Goal: Task Accomplishment & Management: Manage account settings

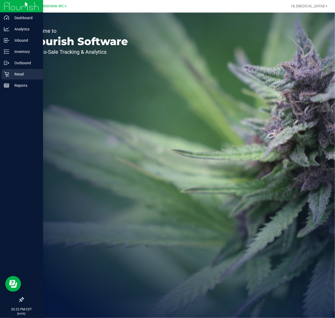
click at [10, 76] on p "Retail" at bounding box center [24, 74] width 31 height 6
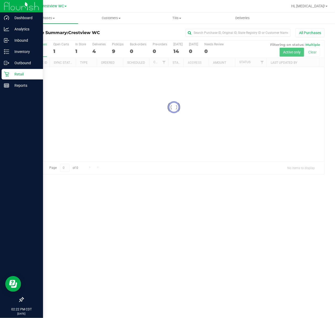
click at [23, 300] on icon at bounding box center [21, 299] width 5 height 5
click at [19, 300] on input "checkbox" at bounding box center [19, 300] width 0 height 0
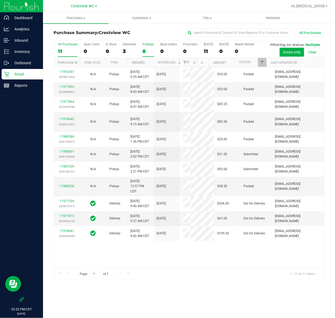
click at [148, 53] on div "8" at bounding box center [148, 51] width 12 height 6
click at [0, 0] on input "PickUps 8" at bounding box center [0, 0] width 0 height 0
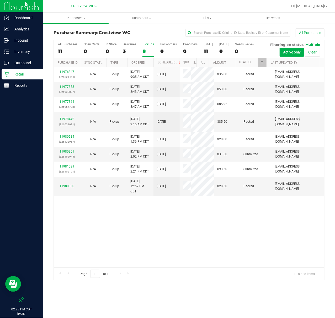
click at [268, 294] on div "Purchases Summary of purchases Fulfillment All purchases Customers All customer…" at bounding box center [189, 166] width 292 height 306
click at [15, 55] on div "Inventory" at bounding box center [22, 51] width 41 height 10
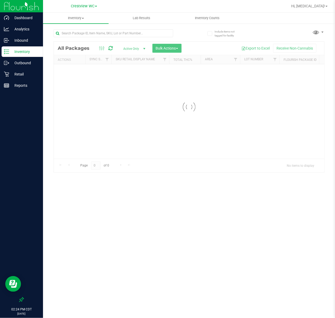
click at [122, 39] on div at bounding box center [114, 35] width 120 height 12
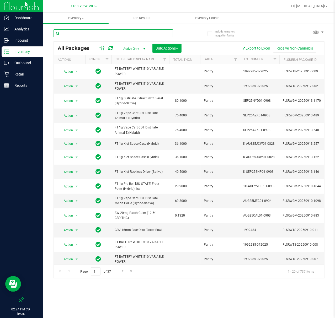
click at [124, 32] on input "text" at bounding box center [114, 33] width 120 height 8
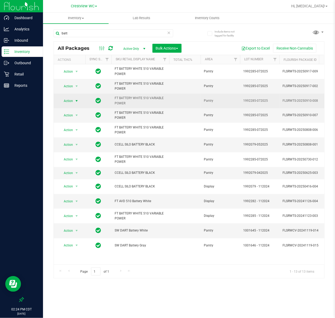
click at [69, 103] on span "Action" at bounding box center [66, 100] width 14 height 7
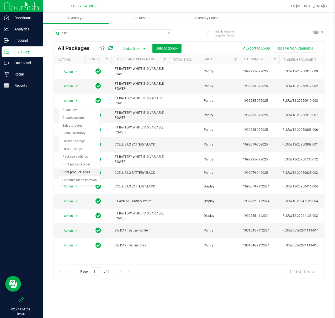
click at [84, 172] on li "Print product labels" at bounding box center [79, 173] width 41 height 8
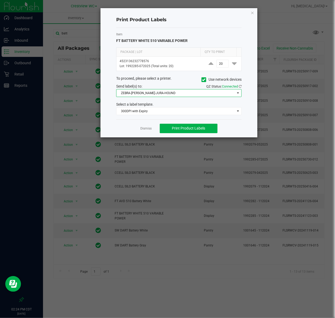
click at [165, 95] on span "ZEBRA-[PERSON_NAME]-JURA-HOUND" at bounding box center [175, 92] width 118 height 7
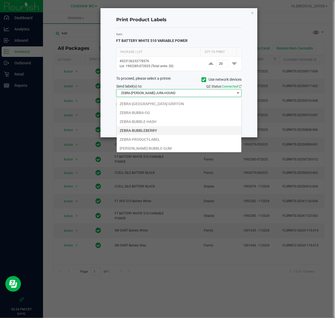
scroll to position [11, 0]
click at [156, 135] on li "ZEBRA-PRODUCT-LABEL" at bounding box center [179, 138] width 125 height 9
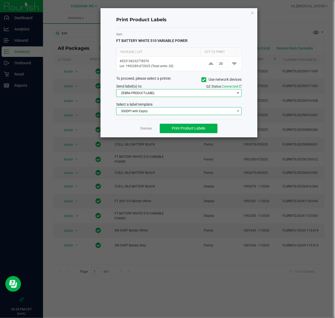
click at [148, 113] on span "300DPI with Expiry" at bounding box center [175, 111] width 118 height 7
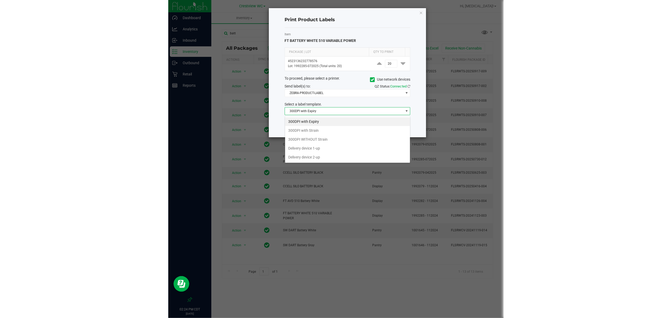
scroll to position [8, 125]
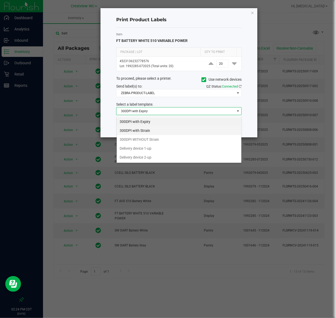
click at [147, 134] on li "300DPI with Strain" at bounding box center [179, 130] width 125 height 9
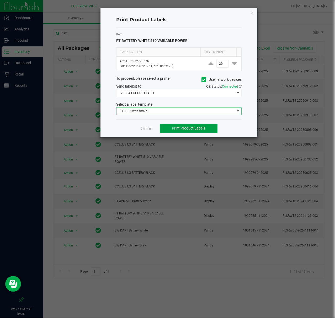
click at [171, 129] on button "Print Product Labels" at bounding box center [189, 128] width 58 height 9
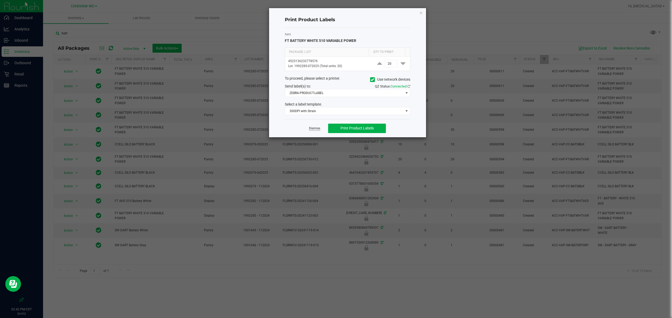
click at [311, 128] on link "Dismiss" at bounding box center [314, 128] width 11 height 4
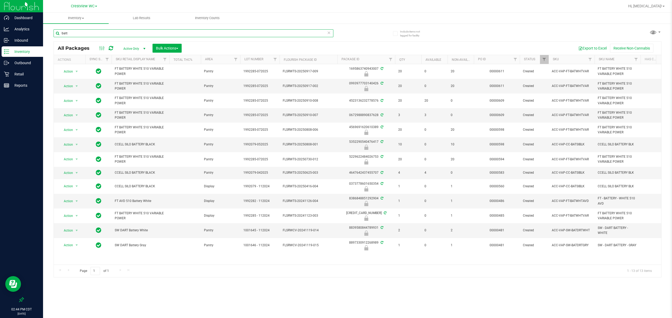
click at [102, 37] on input "batt" at bounding box center [194, 33] width 280 height 8
type input "grz"
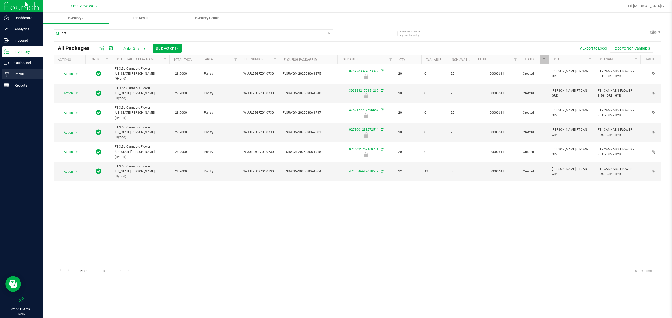
click at [16, 76] on p "Retail" at bounding box center [24, 74] width 31 height 6
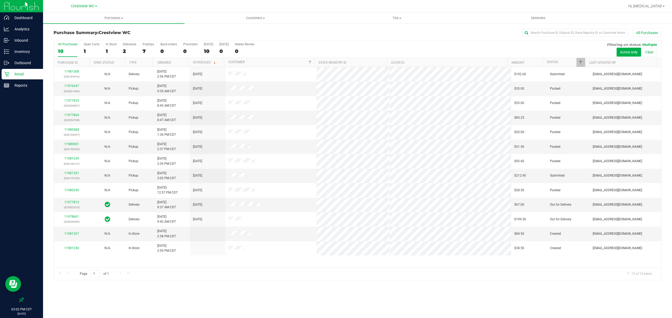
click at [147, 49] on div "7" at bounding box center [148, 51] width 12 height 6
click at [0, 0] on input "PickUps 7" at bounding box center [0, 0] width 0 height 0
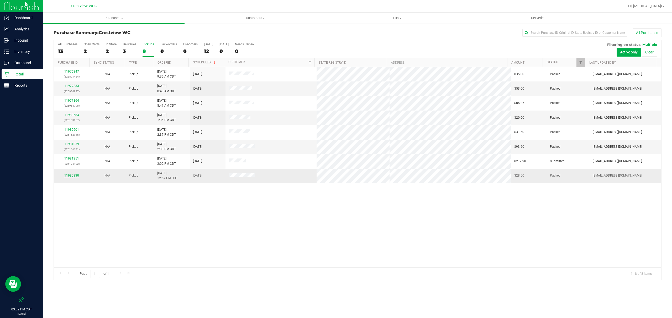
click at [73, 176] on link "11980330" at bounding box center [71, 176] width 15 height 4
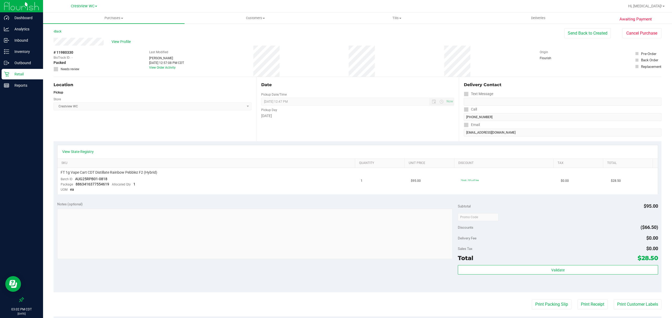
click at [16, 71] on p "Retail" at bounding box center [24, 74] width 31 height 6
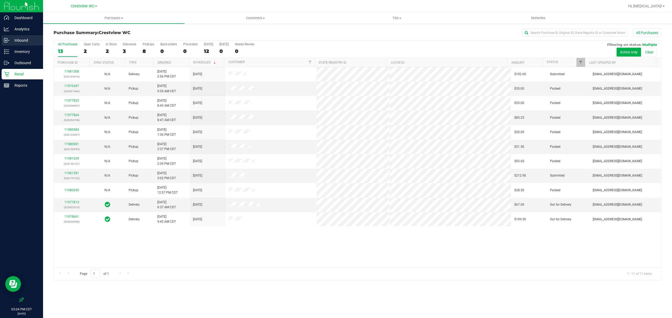
click at [14, 43] on p "Inbound" at bounding box center [24, 40] width 31 height 6
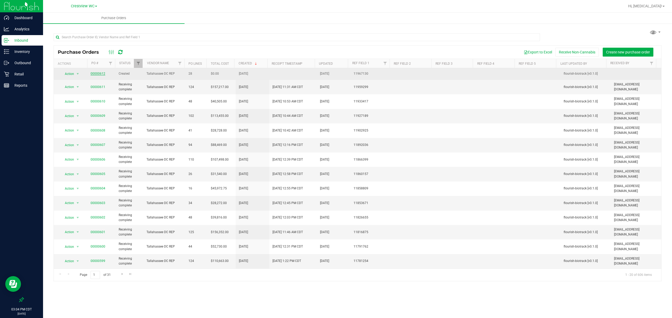
click at [97, 76] on link "00000612" at bounding box center [97, 74] width 15 height 4
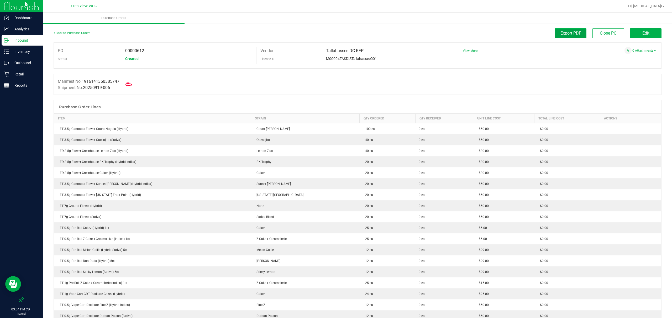
click at [335, 29] on button "Export PDF" at bounding box center [570, 33] width 31 height 10
click at [83, 6] on span "Crestview WC" at bounding box center [83, 6] width 24 height 5
click at [65, 24] on link "Ft [PERSON_NAME][GEOGRAPHIC_DATA]" at bounding box center [84, 25] width 77 height 7
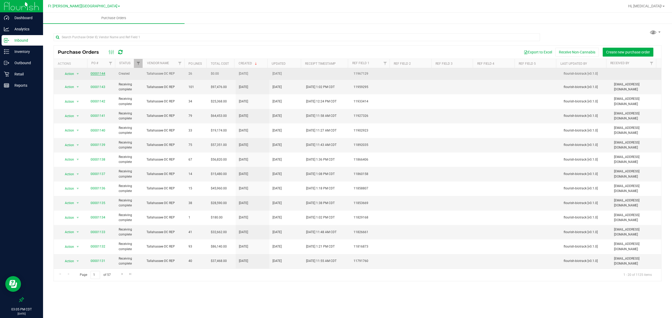
click at [97, 72] on link "00001144" at bounding box center [97, 74] width 15 height 4
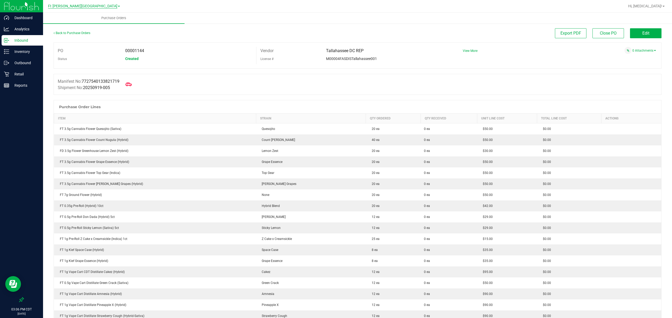
click at [90, 6] on span "Ft [PERSON_NAME][GEOGRAPHIC_DATA]" at bounding box center [82, 6] width 69 height 5
click at [79, 31] on link "[GEOGRAPHIC_DATA]" at bounding box center [84, 32] width 77 height 7
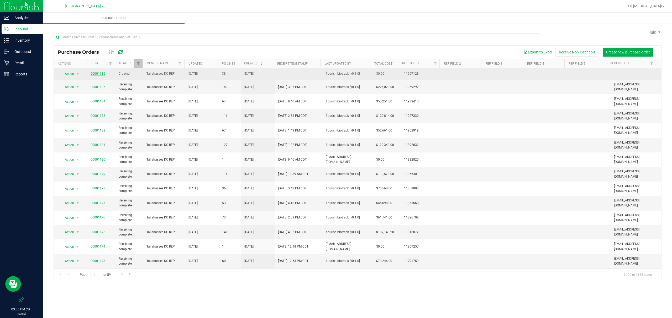
click at [98, 75] on link "00001186" at bounding box center [97, 74] width 15 height 4
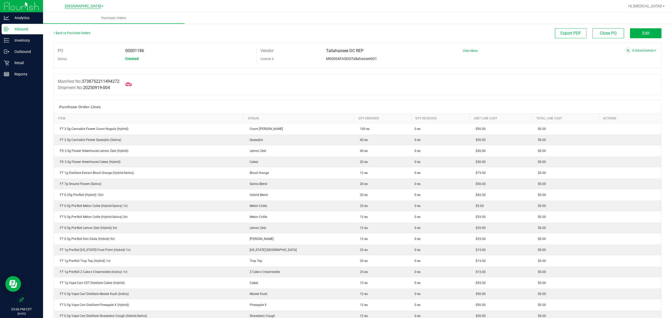
click at [77, 8] on span "[GEOGRAPHIC_DATA]" at bounding box center [83, 6] width 36 height 5
click at [75, 38] on link "Pensacola WC" at bounding box center [84, 39] width 77 height 7
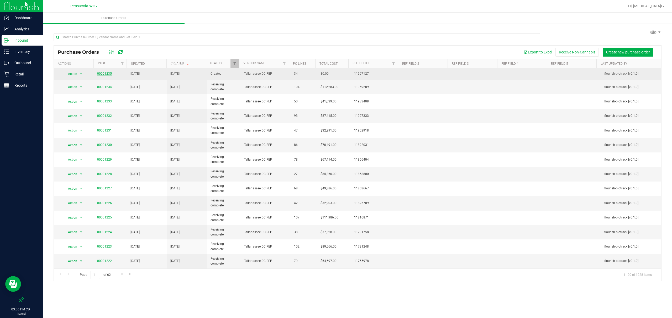
click at [103, 75] on link "00001235" at bounding box center [104, 74] width 15 height 4
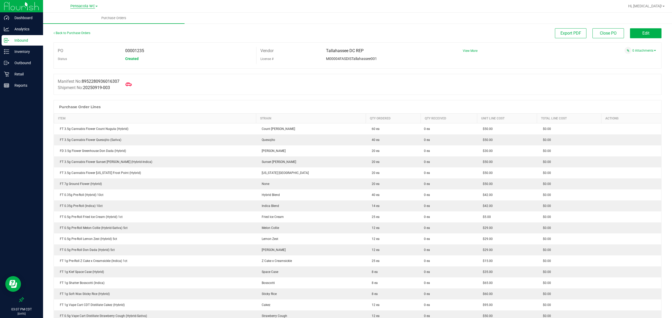
click at [78, 6] on span "Pensacola WC" at bounding box center [82, 6] width 25 height 5
click at [81, 48] on link "Tallahassee WC" at bounding box center [84, 46] width 77 height 7
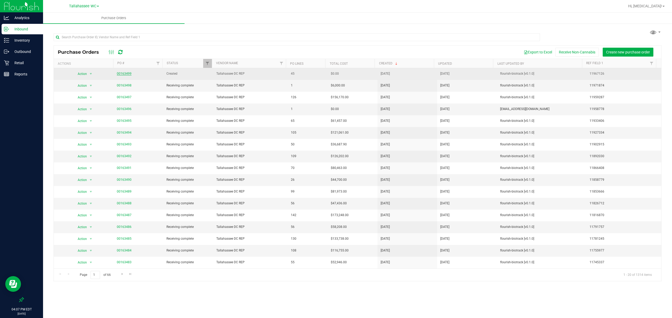
click at [118, 75] on link "00163499" at bounding box center [124, 74] width 15 height 4
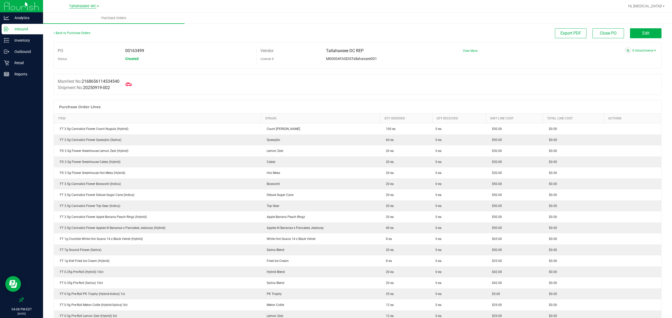
click at [80, 7] on span "Tallahassee WC" at bounding box center [82, 6] width 27 height 5
click at [76, 18] on link "Crestview WC" at bounding box center [84, 18] width 77 height 7
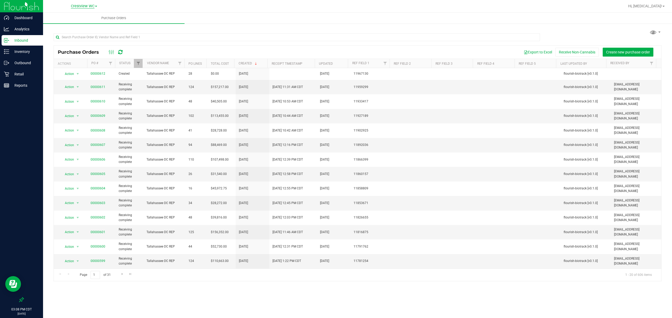
click at [81, 5] on span "Crestview WC" at bounding box center [83, 6] width 24 height 5
click at [81, 23] on link "Ft [PERSON_NAME][GEOGRAPHIC_DATA]" at bounding box center [84, 25] width 77 height 7
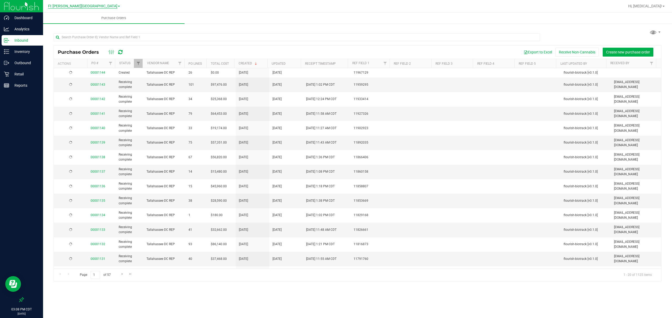
click at [78, 7] on span "Ft [PERSON_NAME][GEOGRAPHIC_DATA]" at bounding box center [82, 6] width 69 height 5
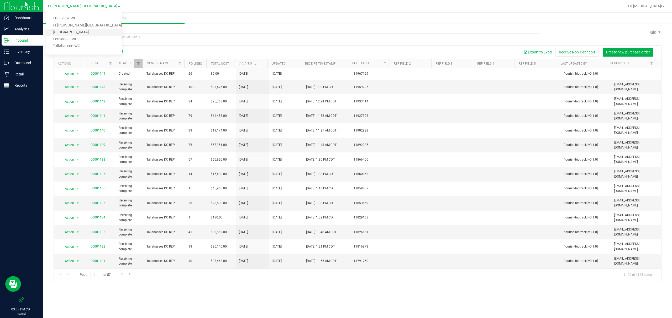
click at [74, 32] on link "[GEOGRAPHIC_DATA]" at bounding box center [84, 32] width 77 height 7
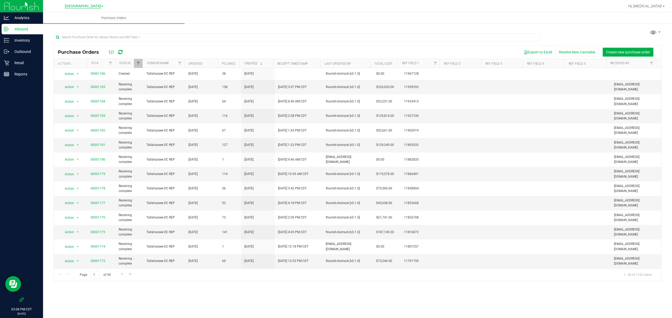
click at [88, 6] on span "[GEOGRAPHIC_DATA]" at bounding box center [83, 6] width 36 height 5
click at [76, 40] on link "Pensacola WC" at bounding box center [84, 39] width 77 height 7
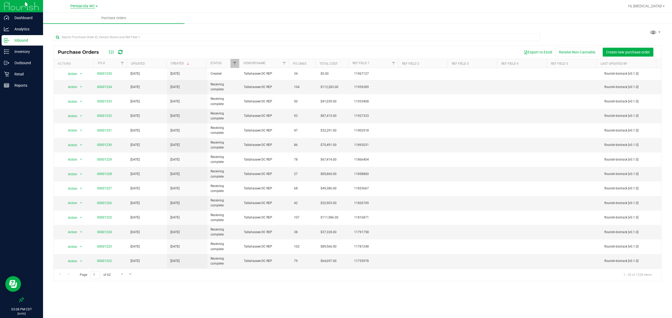
click at [89, 6] on span "Pensacola WC" at bounding box center [82, 6] width 25 height 5
click at [77, 47] on link "Tallahassee WC" at bounding box center [84, 46] width 77 height 7
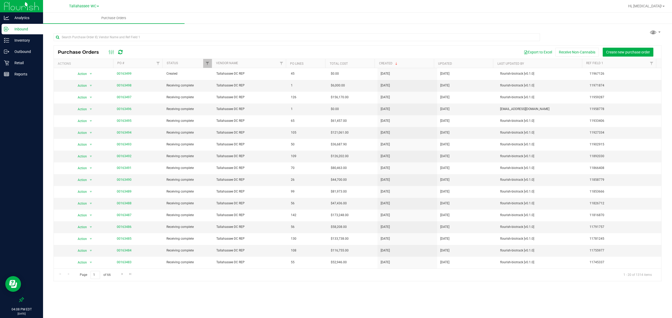
click at [86, 4] on span "Tallahassee WC" at bounding box center [82, 6] width 27 height 4
click at [83, 18] on link "Crestview WC" at bounding box center [84, 18] width 77 height 7
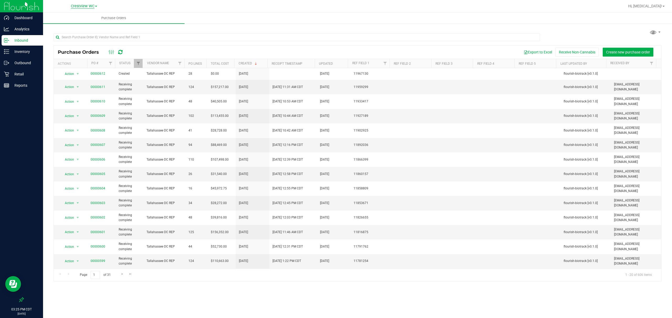
click at [78, 7] on span "Crestview WC" at bounding box center [83, 6] width 24 height 5
click at [73, 48] on link "Tallahassee WC" at bounding box center [84, 46] width 77 height 7
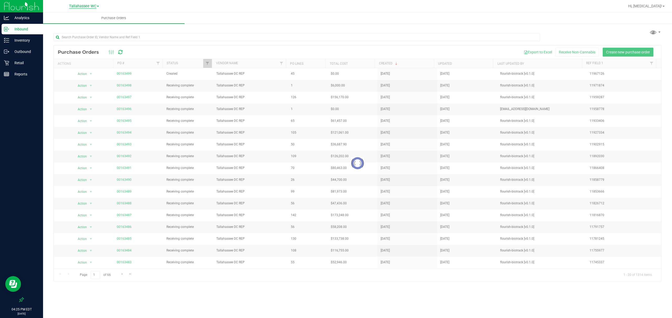
click at [93, 4] on span "Tallahassee WC" at bounding box center [82, 6] width 27 height 5
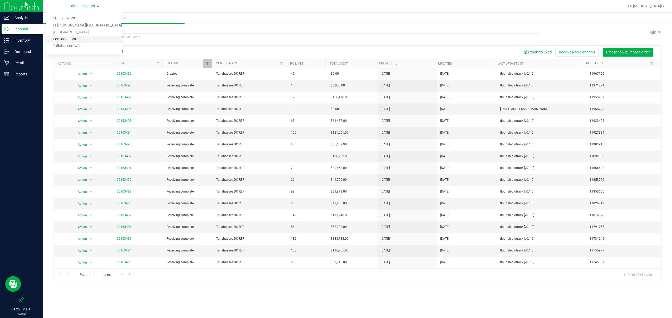
click at [81, 39] on link "Pensacola WC" at bounding box center [84, 39] width 77 height 7
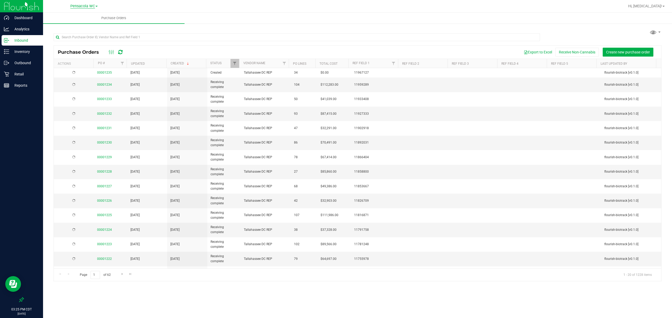
click at [88, 6] on span "Pensacola WC" at bounding box center [82, 6] width 25 height 5
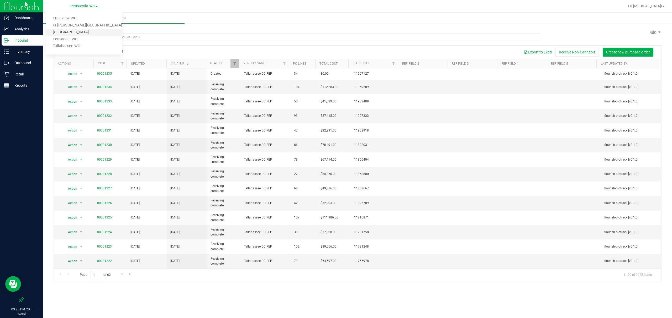
click at [72, 32] on link "[GEOGRAPHIC_DATA]" at bounding box center [84, 32] width 77 height 7
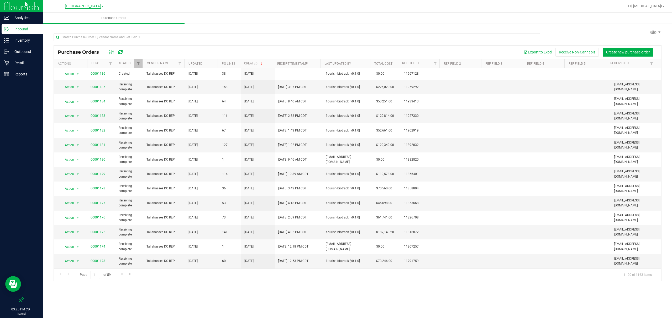
click at [84, 6] on span "[GEOGRAPHIC_DATA]" at bounding box center [83, 6] width 36 height 5
click at [74, 27] on link "Ft [PERSON_NAME][GEOGRAPHIC_DATA]" at bounding box center [84, 25] width 77 height 7
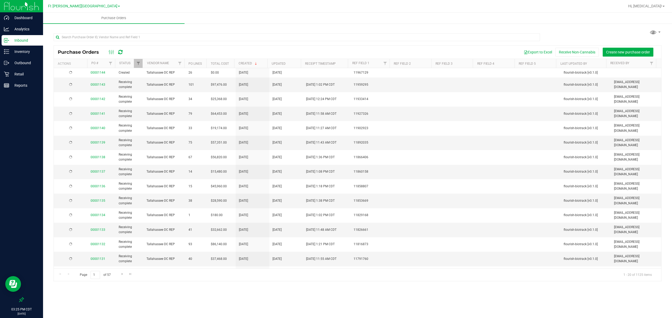
click at [87, 6] on span "Ft [PERSON_NAME][GEOGRAPHIC_DATA]" at bounding box center [82, 6] width 69 height 4
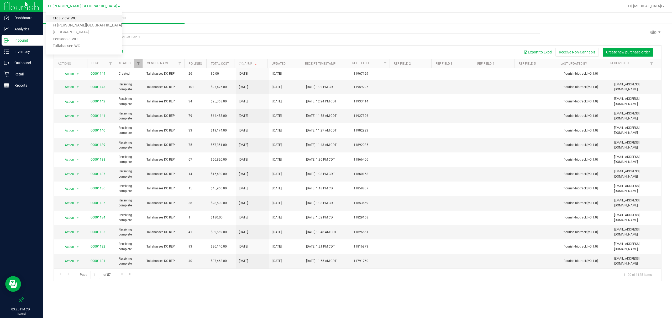
click at [79, 20] on link "Crestview WC" at bounding box center [84, 18] width 77 height 7
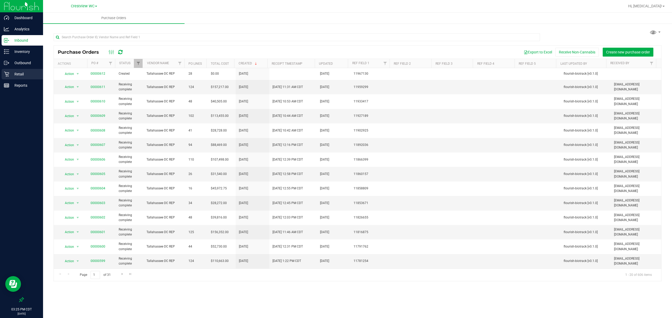
click at [21, 75] on p "Retail" at bounding box center [24, 74] width 31 height 6
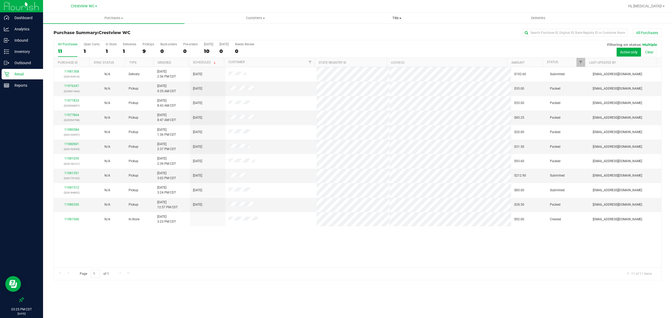
click at [335, 16] on span "Tills" at bounding box center [396, 18] width 141 height 5
click at [335, 31] on li "Manage tills" at bounding box center [396, 32] width 141 height 6
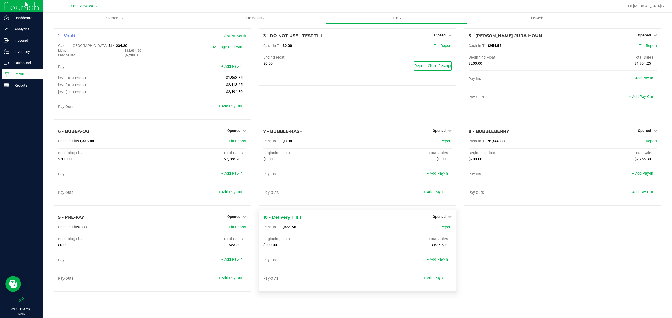
click at [335, 216] on div "Opened" at bounding box center [441, 217] width 19 height 6
click at [335, 215] on div "10 - Delivery Till 1 Opened Close Till Cash In Till $461.50 Till Report Beginni…" at bounding box center [357, 251] width 197 height 82
click at [335, 219] on span "Opened" at bounding box center [438, 217] width 13 height 4
click at [335, 229] on link "Close Till" at bounding box center [440, 228] width 14 height 4
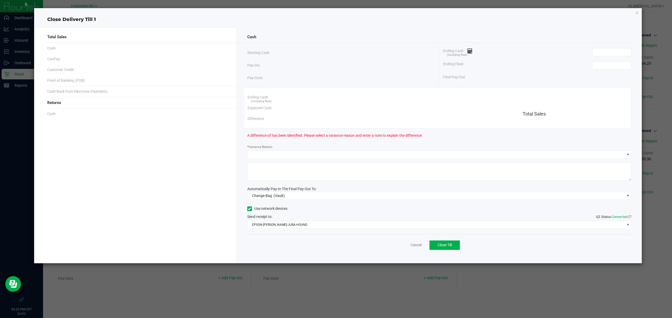
click at [335, 295] on ngb-modal-window "Close Delivery Till 1 Total Sales Cash CanPay Customer Credit Point of Banking …" at bounding box center [337, 159] width 675 height 318
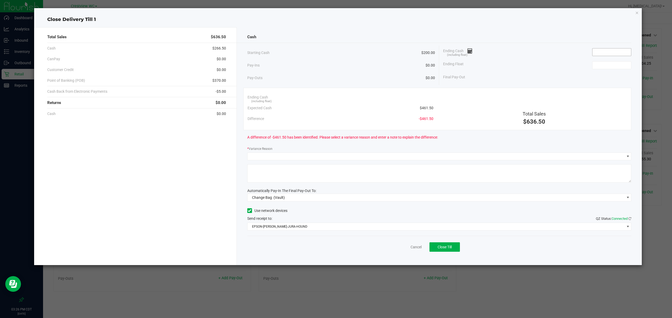
click at [335, 54] on input at bounding box center [611, 52] width 39 height 7
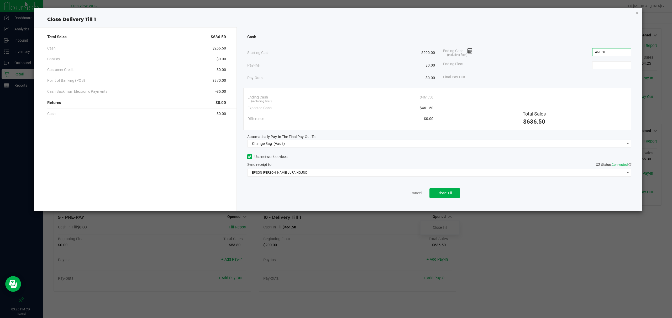
type input "$461.50"
click at [335, 74] on div "Pay-Outs $0.00" at bounding box center [341, 78] width 188 height 14
type input "200"
click at [335, 66] on input "200" at bounding box center [611, 65] width 39 height 7
drag, startPoint x: 607, startPoint y: 66, endPoint x: 604, endPoint y: 67, distance: 3.1
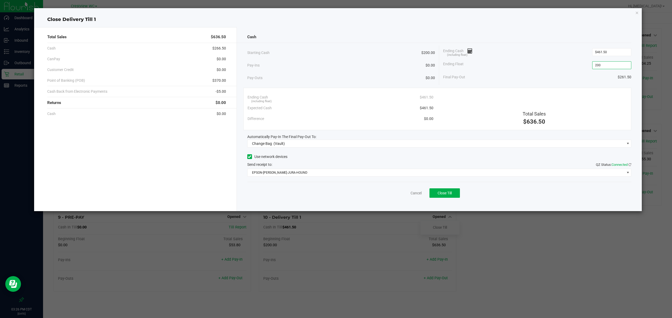
click at [335, 66] on input "200" at bounding box center [611, 65] width 39 height 7
type input "461.5"
type input "$200.00"
click at [335, 53] on input "461.5" at bounding box center [611, 52] width 39 height 7
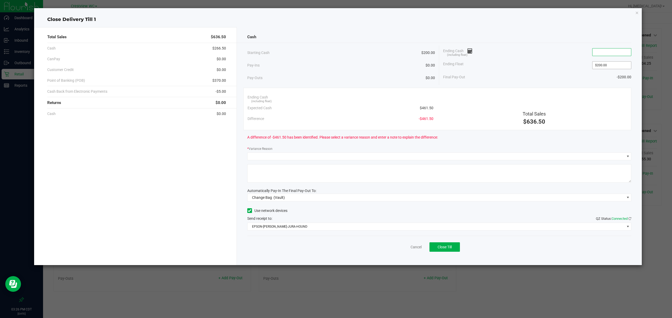
type input "200"
click at [335, 65] on input "200" at bounding box center [611, 65] width 39 height 7
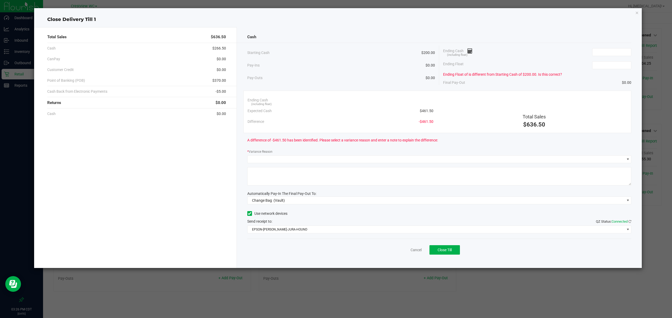
click at [335, 140] on div "A difference of -$461.50 has been identified. Please select a variance reason a…" at bounding box center [439, 140] width 384 height 14
click at [335, 68] on input at bounding box center [611, 65] width 39 height 7
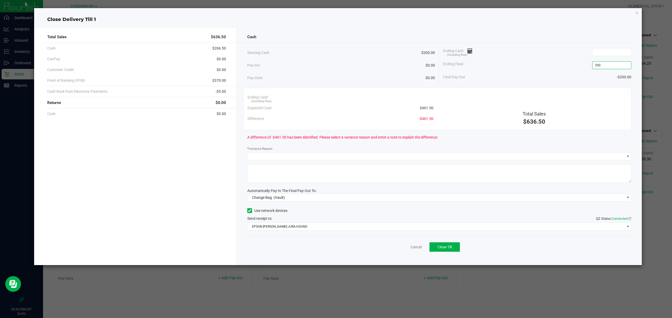
type input "$200.00"
click at [335, 77] on div "Final Pay-Out -$200.00" at bounding box center [537, 77] width 188 height 11
click at [335, 54] on input at bounding box center [611, 52] width 39 height 7
click at [335, 53] on input at bounding box center [611, 52] width 39 height 7
type input "$456.50"
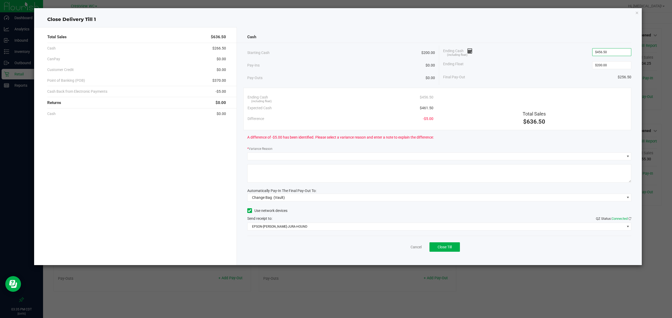
click at [335, 72] on div "Ending Float $200.00" at bounding box center [537, 65] width 188 height 13
click at [335, 156] on span at bounding box center [435, 156] width 377 height 7
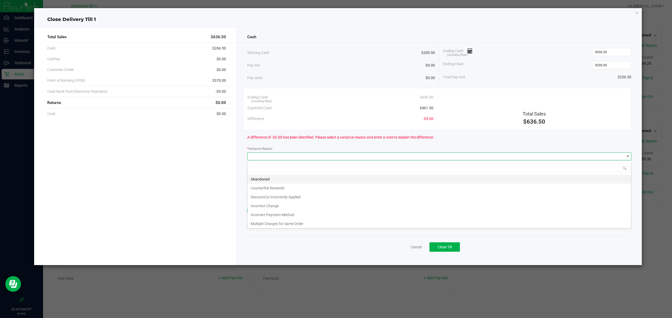
click at [308, 180] on li "Abandoned" at bounding box center [438, 179] width 383 height 9
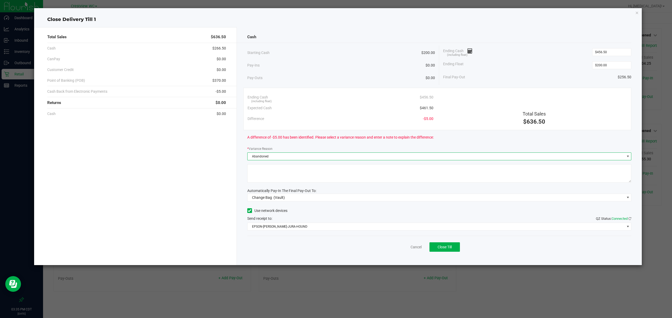
click at [305, 176] on textarea at bounding box center [439, 173] width 384 height 18
type textarea "%"
type textarea "$"
type textarea "shorted the deposit $5 to get the deli till back to $200. -adr sm"
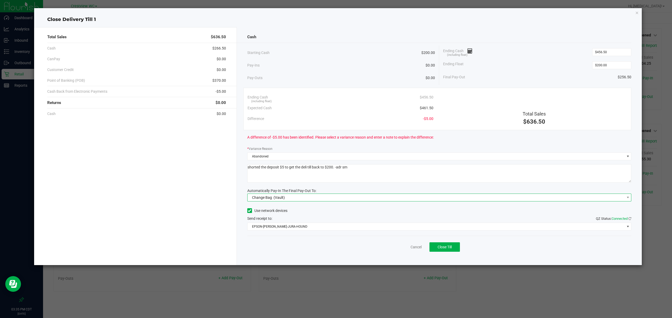
click at [316, 198] on span "Change Bag (Vault)" at bounding box center [435, 197] width 377 height 7
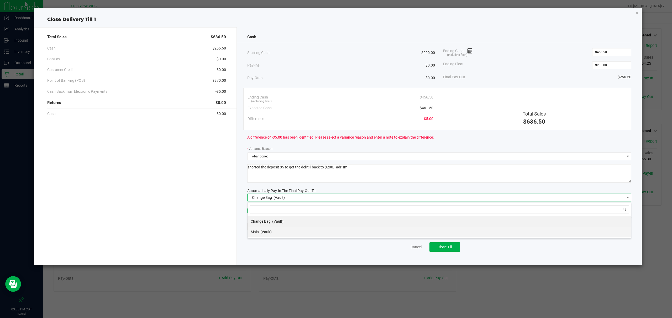
click at [277, 233] on li "Main (Vault)" at bounding box center [438, 232] width 383 height 10
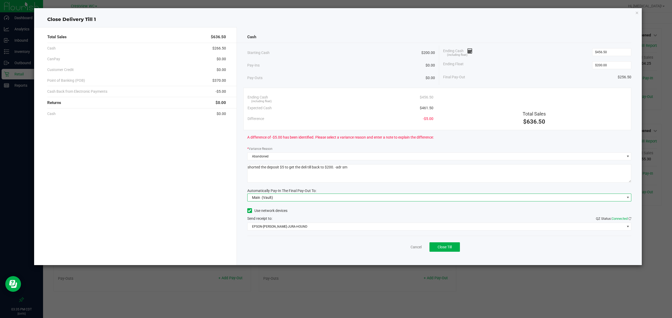
click at [283, 240] on div "Cancel Close Till" at bounding box center [439, 246] width 384 height 20
click at [335, 55] on input "456.5" at bounding box center [611, 52] width 39 height 7
click at [335, 49] on input "456.5" at bounding box center [611, 52] width 39 height 7
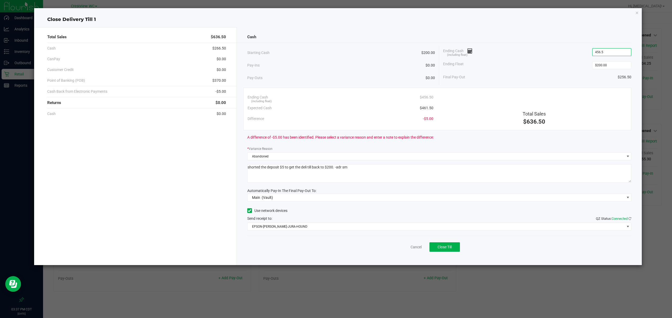
click at [335, 49] on input "456.5" at bounding box center [611, 52] width 39 height 7
type input "$457.00"
click at [335, 74] on div "Final Pay-Out $257.00" at bounding box center [537, 77] width 188 height 11
type input "200"
click at [335, 67] on input "200" at bounding box center [611, 65] width 39 height 7
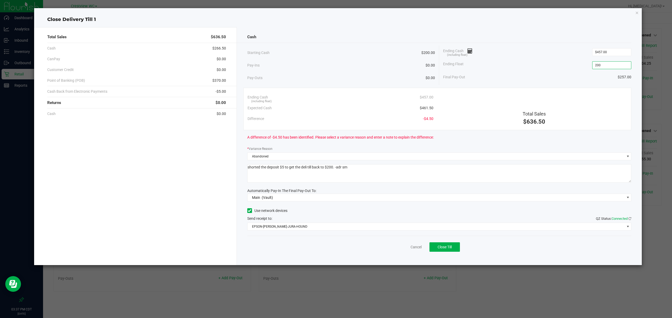
click at [335, 67] on input "200" at bounding box center [611, 65] width 39 height 7
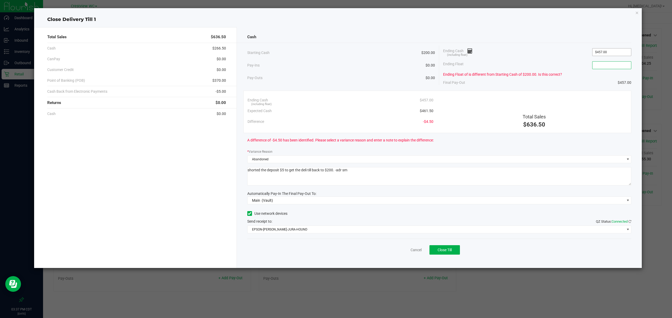
type input "457"
click at [335, 53] on input "457" at bounding box center [611, 52] width 39 height 7
click at [335, 92] on div "Ending Cash (including float) Expected Cash $461.50 Difference -$461.50 Total S…" at bounding box center [437, 112] width 388 height 43
click at [335, 144] on div "A difference of -$461.50 has been identified. Please select a variance reason a…" at bounding box center [439, 140] width 384 height 14
click at [335, 53] on input at bounding box center [611, 52] width 39 height 7
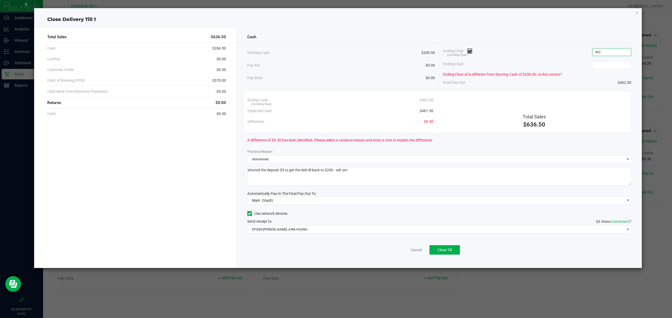
type input "$462.00"
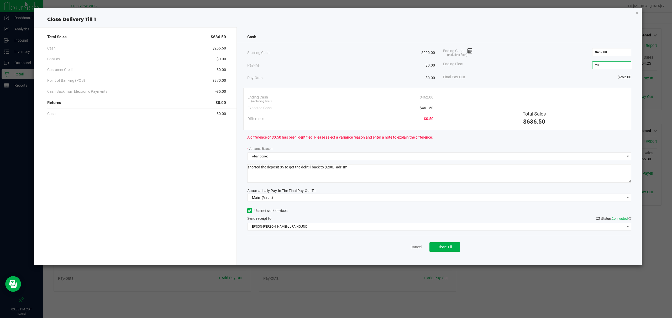
type input "$200.00"
click at [335, 57] on div "Ending Cash (including float) $462.00" at bounding box center [537, 52] width 188 height 13
click at [335, 168] on textarea at bounding box center [439, 173] width 384 height 18
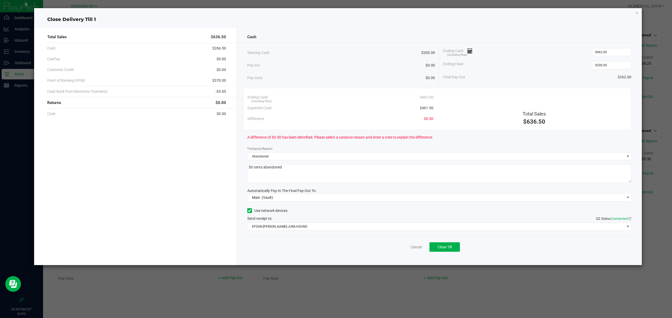
type textarea ".50 cents abandoned"
click at [335, 140] on div "A difference of $0.50 has been identified. Please select a variance reason and …" at bounding box center [439, 137] width 384 height 14
click at [335, 246] on div "Cancel Close Till" at bounding box center [439, 246] width 384 height 20
click at [335, 222] on div "Use network devices Send receipt to: QZ Status: Connected EPSON-BRUNO-JURA-HOUND" at bounding box center [439, 219] width 384 height 24
click at [335, 228] on span "EPSON-[PERSON_NAME]-JURA-HOUND" at bounding box center [435, 226] width 377 height 7
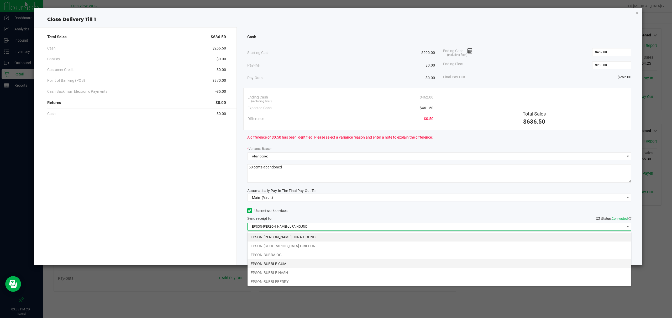
click at [317, 265] on li "EPSON-BUBBLE-GUM" at bounding box center [438, 264] width 383 height 9
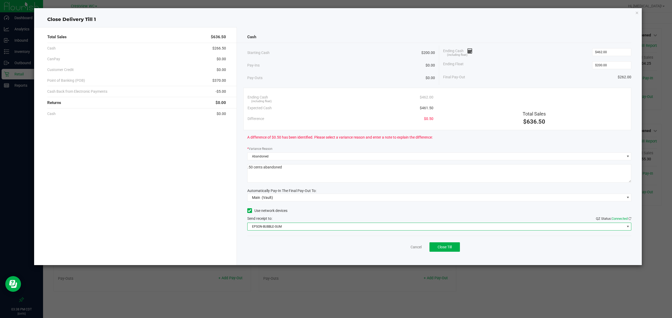
click at [316, 247] on div "Cancel Close Till" at bounding box center [439, 246] width 384 height 20
click at [335, 248] on button "Close Till" at bounding box center [444, 247] width 30 height 9
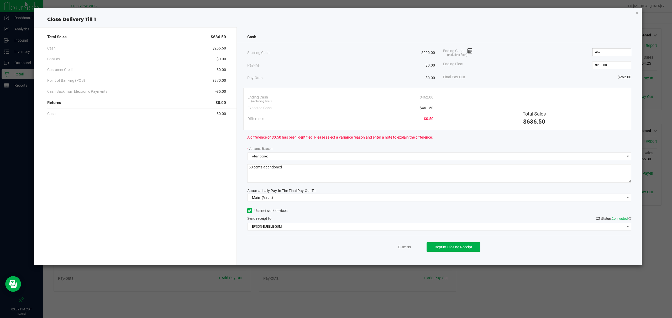
click at [335, 54] on input "462" at bounding box center [611, 52] width 39 height 7
type input "$462.00"
click at [335, 66] on input "200" at bounding box center [611, 65] width 39 height 7
click at [208, 91] on div "Cash Back from Electronic Payments -$5.00" at bounding box center [136, 91] width 179 height 11
type input "$200.00"
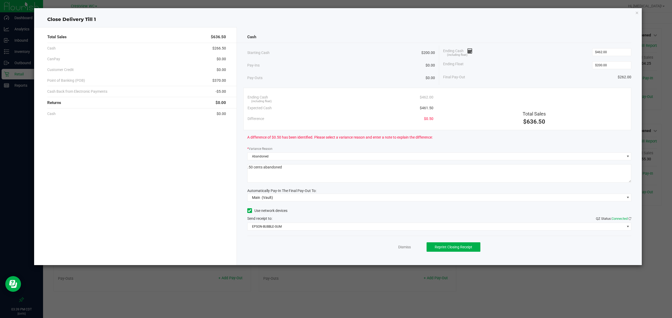
click at [212, 108] on div "Returns $0.00" at bounding box center [136, 102] width 179 height 11
click at [219, 101] on span "$0.00" at bounding box center [220, 103] width 10 height 6
click at [223, 100] on div "Returns $0.00" at bounding box center [136, 102] width 179 height 11
click at [222, 101] on span "$0.00" at bounding box center [220, 103] width 10 height 6
click at [221, 100] on span "$0.00" at bounding box center [220, 103] width 10 height 6
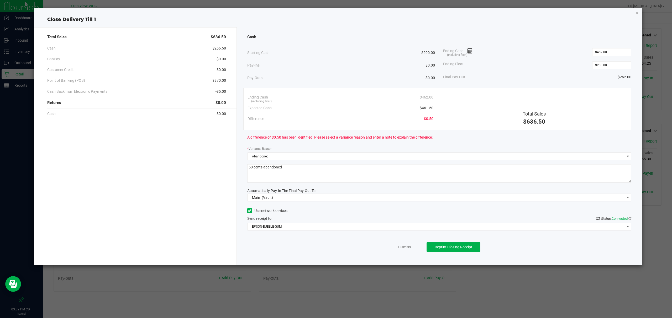
click at [222, 100] on span "$0.00" at bounding box center [220, 103] width 10 height 6
click at [220, 100] on div "Returns $0.00" at bounding box center [136, 102] width 179 height 11
click at [220, 101] on span "$0.00" at bounding box center [220, 103] width 10 height 6
click at [220, 100] on span "$0.00" at bounding box center [220, 103] width 10 height 6
click at [223, 100] on span "$0.00" at bounding box center [220, 103] width 10 height 6
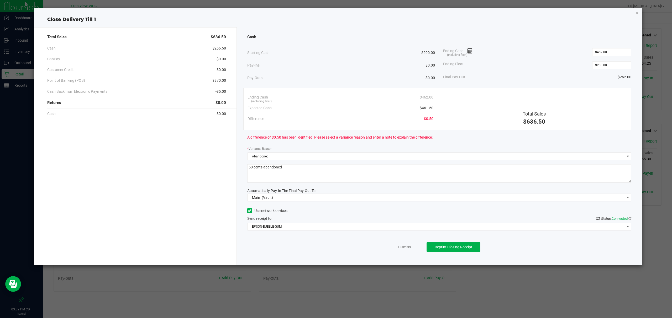
click at [223, 100] on span "$0.00" at bounding box center [220, 103] width 10 height 6
click at [222, 100] on span "$0.00" at bounding box center [220, 103] width 10 height 6
click at [199, 98] on div "Returns $0.00" at bounding box center [136, 102] width 179 height 11
click at [335, 120] on div "Difference $0.50" at bounding box center [340, 119] width 186 height 11
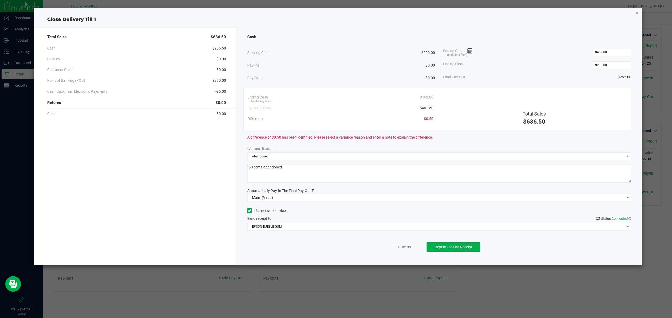
click at [335, 126] on div "Ending Cash (including float) $462.00 Expected Cash $461.50 Difference $0.50 To…" at bounding box center [437, 109] width 388 height 43
click at [335, 120] on span "$0.50" at bounding box center [428, 119] width 9 height 6
click at [335, 116] on span "$0.50" at bounding box center [428, 119] width 9 height 6
click at [335, 119] on span "$0.50" at bounding box center [428, 119] width 9 height 6
click at [335, 13] on icon "button" at bounding box center [637, 12] width 4 height 6
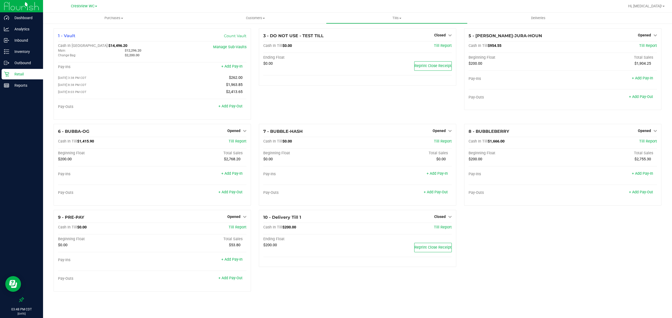
click at [311, 293] on div "10 - Delivery Till 1 Closed Open Till Cash In Till $200.00 Till Report Ending F…" at bounding box center [357, 253] width 205 height 86
click at [22, 79] on div "Retail" at bounding box center [22, 74] width 41 height 10
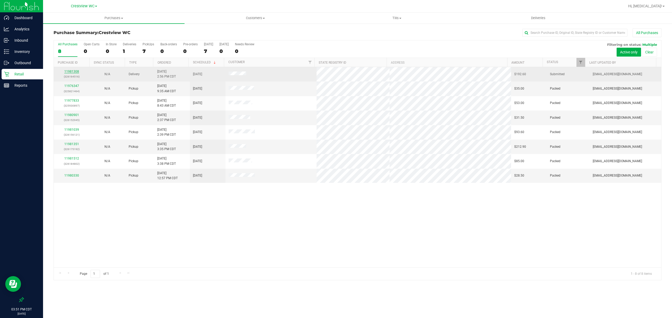
click at [73, 71] on link "11981308" at bounding box center [71, 72] width 15 height 4
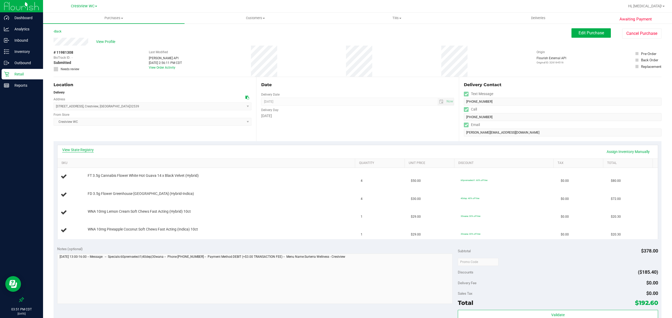
click at [82, 151] on link "View State Registry" at bounding box center [77, 149] width 31 height 5
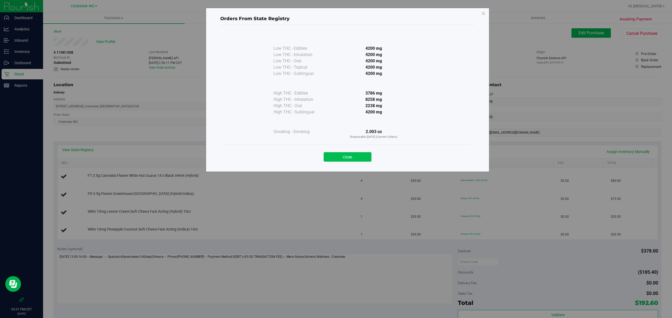
click at [335, 157] on button "Close" at bounding box center [347, 156] width 48 height 9
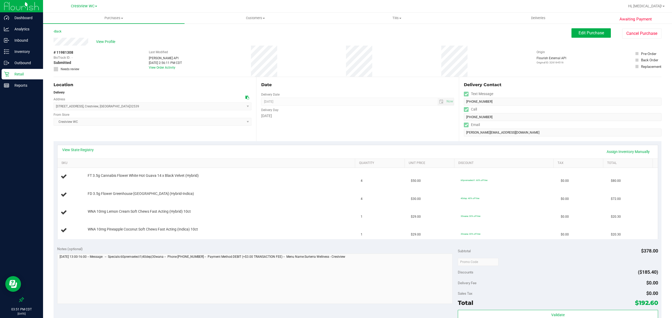
click at [24, 76] on p "Retail" at bounding box center [24, 74] width 31 height 6
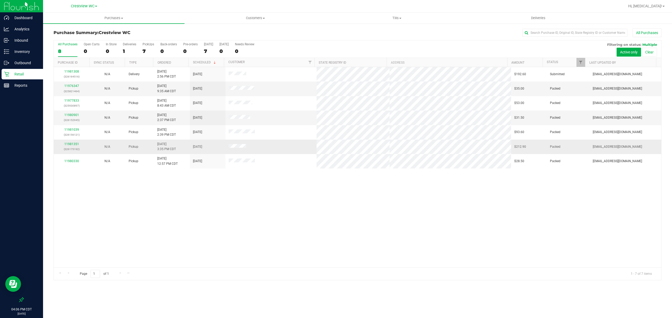
click at [72, 142] on td "11981351 (326175192)" at bounding box center [72, 147] width 36 height 14
click at [73, 142] on td "11981351 (326175192)" at bounding box center [72, 147] width 36 height 14
click at [73, 144] on link "11981351" at bounding box center [71, 144] width 15 height 4
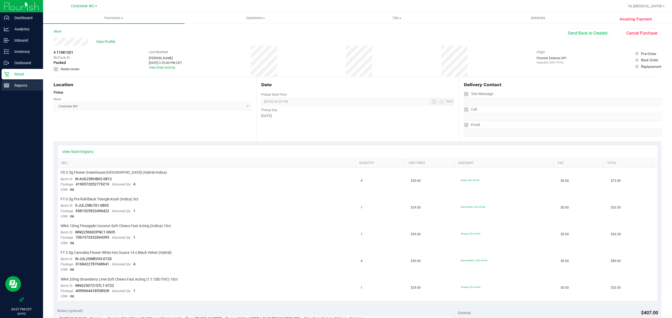
click at [17, 81] on div "Reports" at bounding box center [22, 85] width 41 height 10
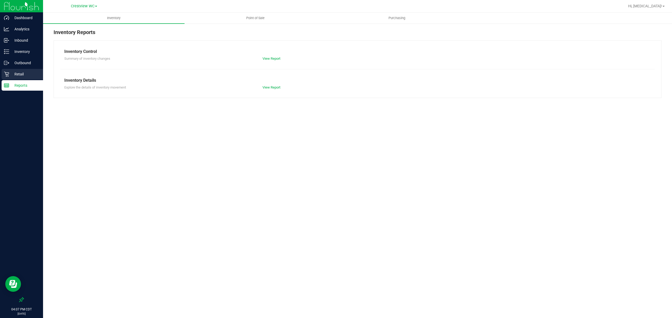
click at [19, 74] on p "Retail" at bounding box center [24, 74] width 31 height 6
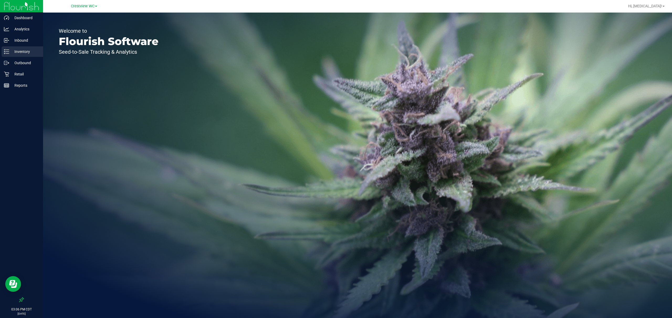
click at [16, 53] on p "Inventory" at bounding box center [24, 52] width 31 height 6
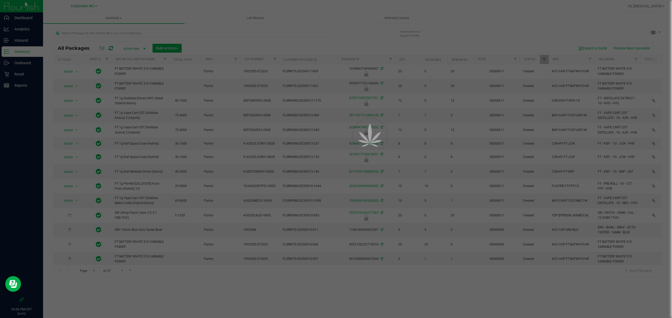
click at [114, 32] on div at bounding box center [336, 159] width 672 height 318
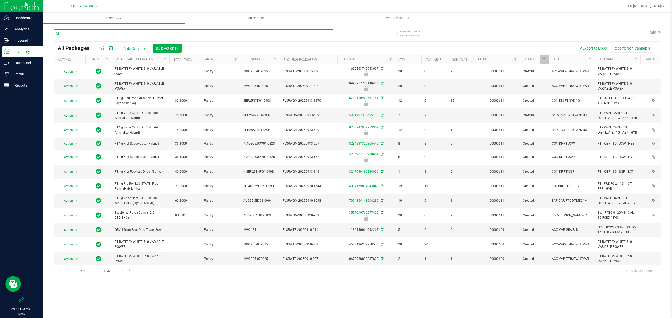
click at [105, 33] on input "text" at bounding box center [194, 33] width 280 height 8
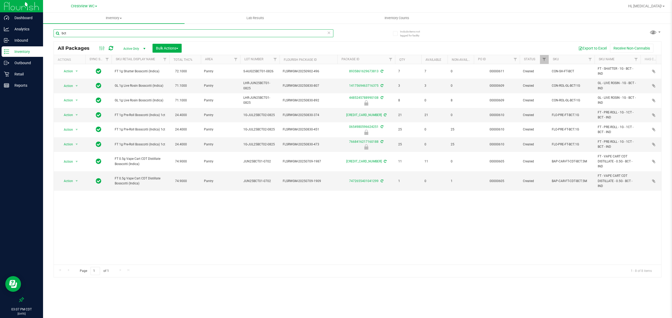
click at [105, 33] on input "bct" at bounding box center [194, 33] width 280 height 8
type input "sri"
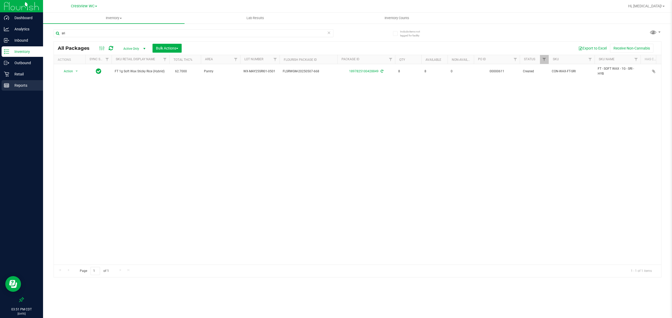
click at [26, 89] on div "Reports" at bounding box center [22, 85] width 41 height 10
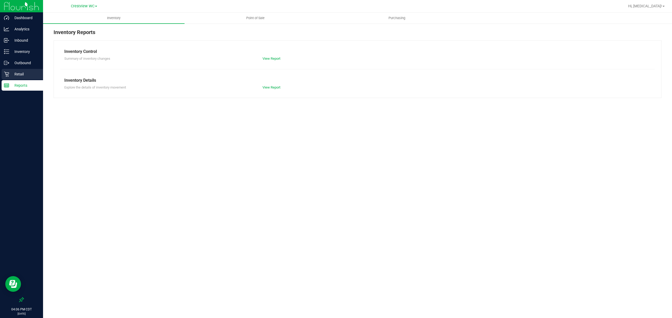
click at [29, 73] on p "Retail" at bounding box center [24, 74] width 31 height 6
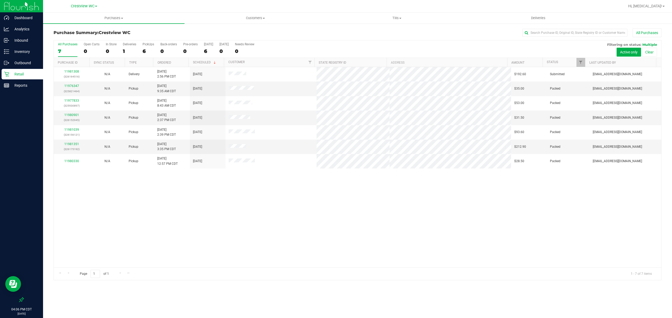
click at [388, 266] on div "11981308 (326164516) N/A Delivery 9/20/2025 2:56 PM CDT 9/25/2025 $192.60 Submi…" at bounding box center [357, 167] width 607 height 201
click at [345, 228] on div "11981308 (326164516) N/A Delivery 9/20/2025 2:56 PM CDT 9/25/2025 $192.60 Submi…" at bounding box center [357, 167] width 607 height 201
